Goal: Task Accomplishment & Management: Manage account settings

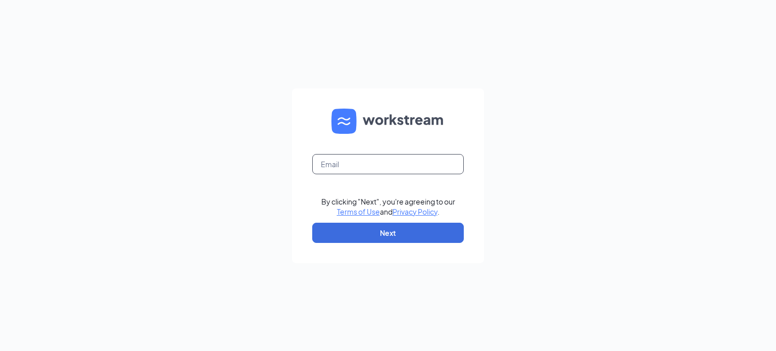
click at [347, 165] on input "text" at bounding box center [388, 164] width 152 height 20
type input "[PERSON_NAME][EMAIL_ADDRESS][PERSON_NAME][DOMAIN_NAME]"
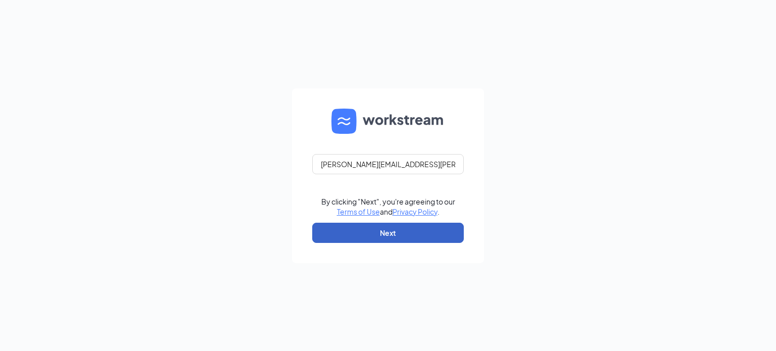
click at [377, 232] on button "Next" at bounding box center [388, 233] width 152 height 20
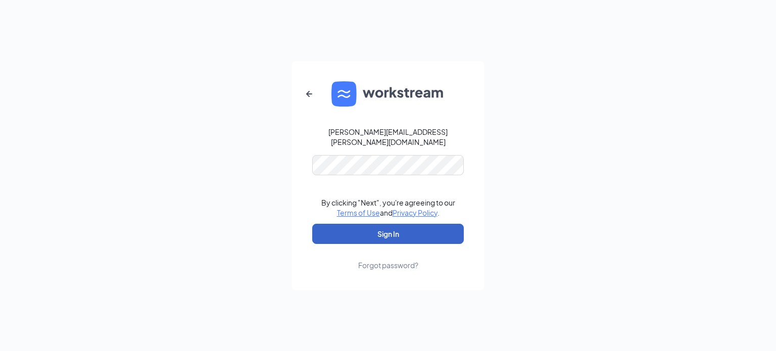
click at [362, 232] on button "Sign In" at bounding box center [388, 234] width 152 height 20
click at [402, 224] on button "Sign In" at bounding box center [388, 234] width 152 height 20
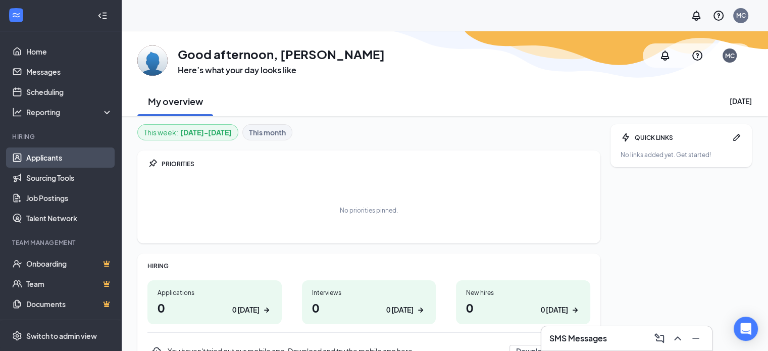
click at [44, 159] on link "Applicants" at bounding box center [69, 158] width 86 height 20
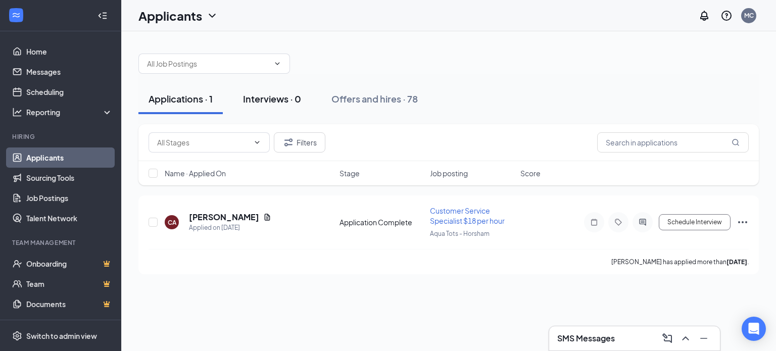
click at [291, 101] on div "Interviews · 0" at bounding box center [272, 98] width 58 height 13
